Goal: Use online tool/utility: Use online tool/utility

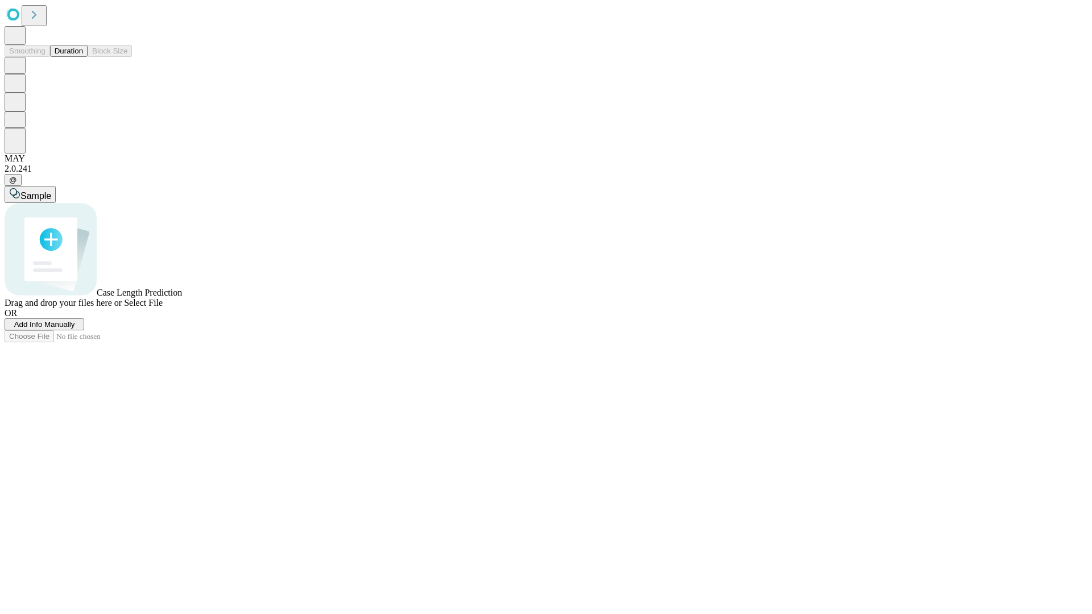
click at [163, 308] on span "Select File" at bounding box center [143, 303] width 39 height 10
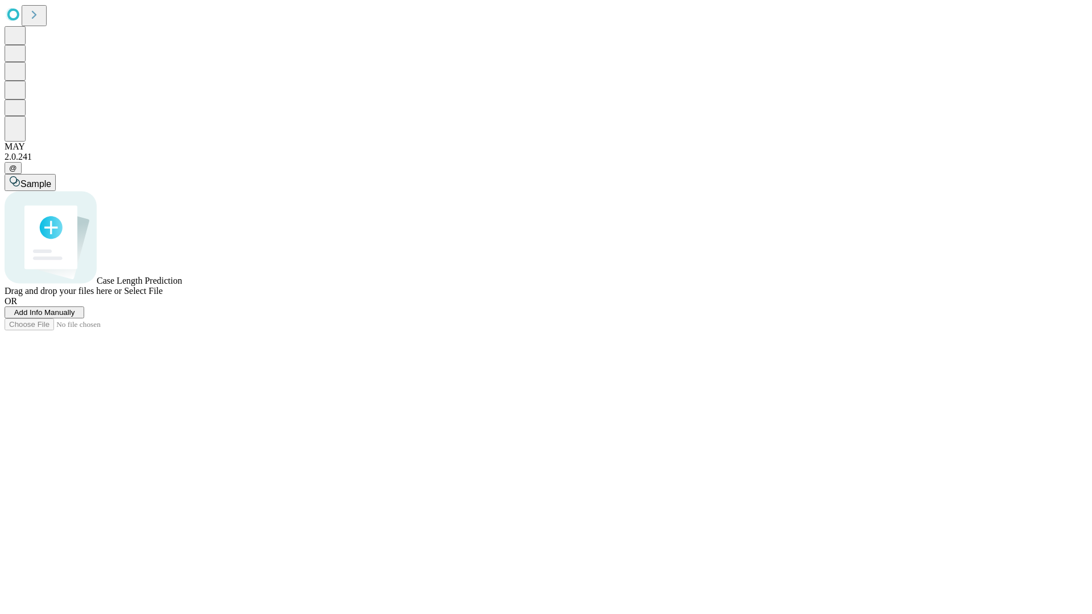
click at [163, 296] on span "Select File" at bounding box center [143, 291] width 39 height 10
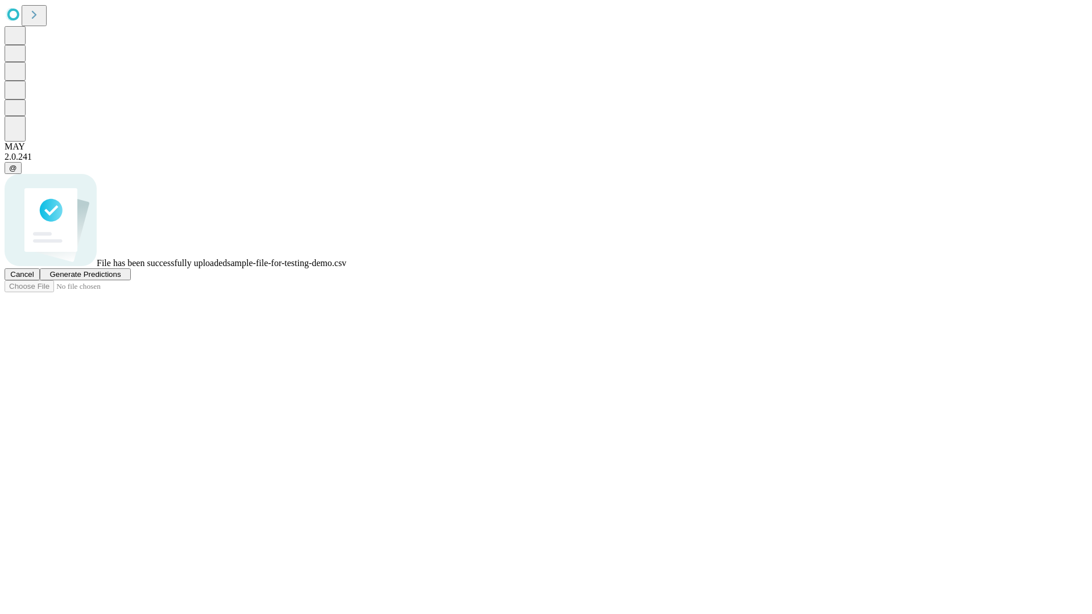
click at [121, 279] on span "Generate Predictions" at bounding box center [84, 274] width 71 height 9
